Goal: Navigation & Orientation: Find specific page/section

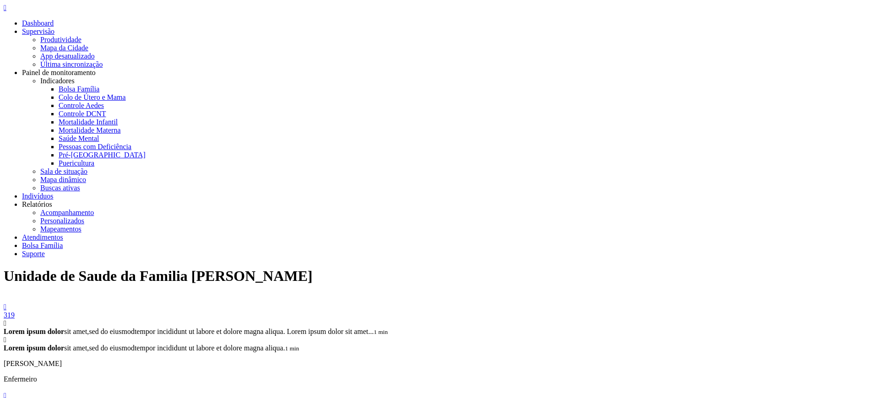
click at [6, 392] on icon "" at bounding box center [5, 396] width 3 height 8
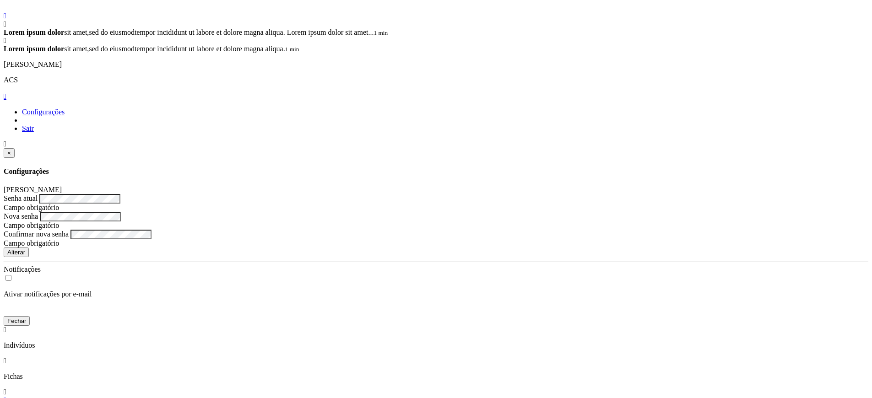
click at [6, 140] on icon "" at bounding box center [5, 144] width 3 height 8
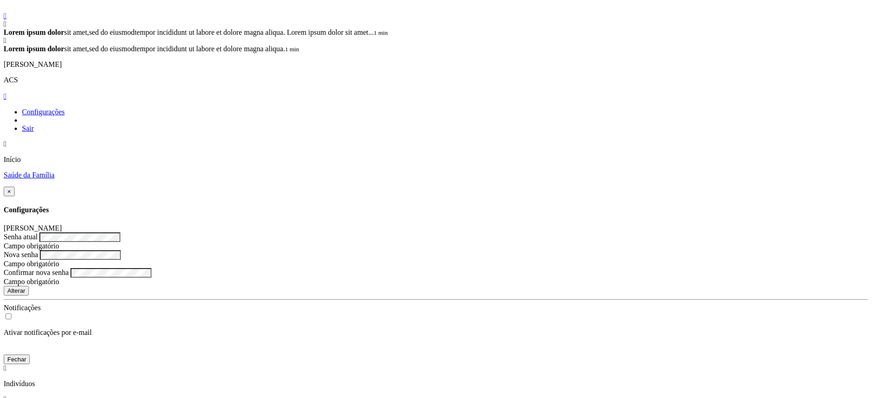
click at [789, 171] on div "Saúde da Família" at bounding box center [436, 175] width 865 height 8
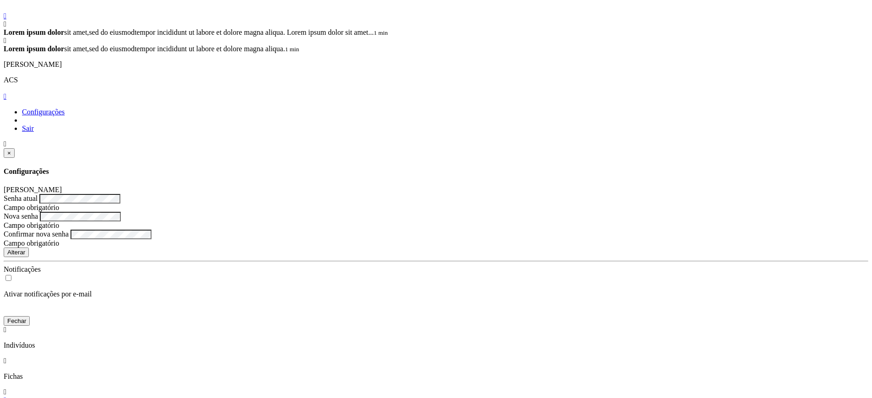
click at [6, 140] on icon "" at bounding box center [5, 144] width 3 height 8
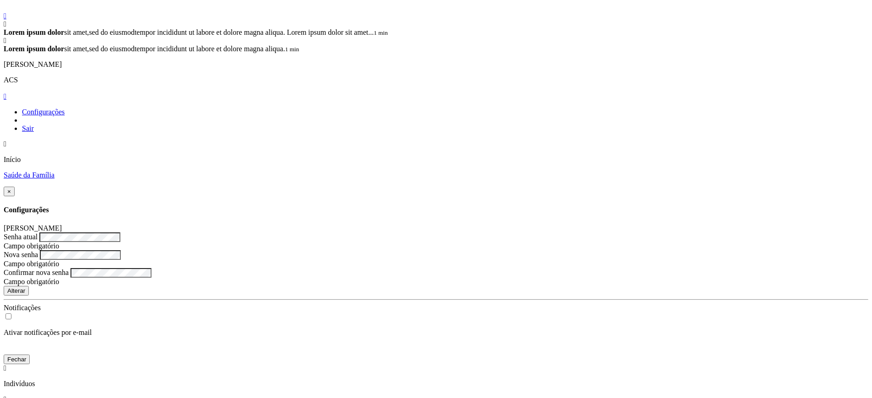
click at [796, 171] on div "Saúde da Família" at bounding box center [436, 175] width 865 height 8
